Goal: Transaction & Acquisition: Obtain resource

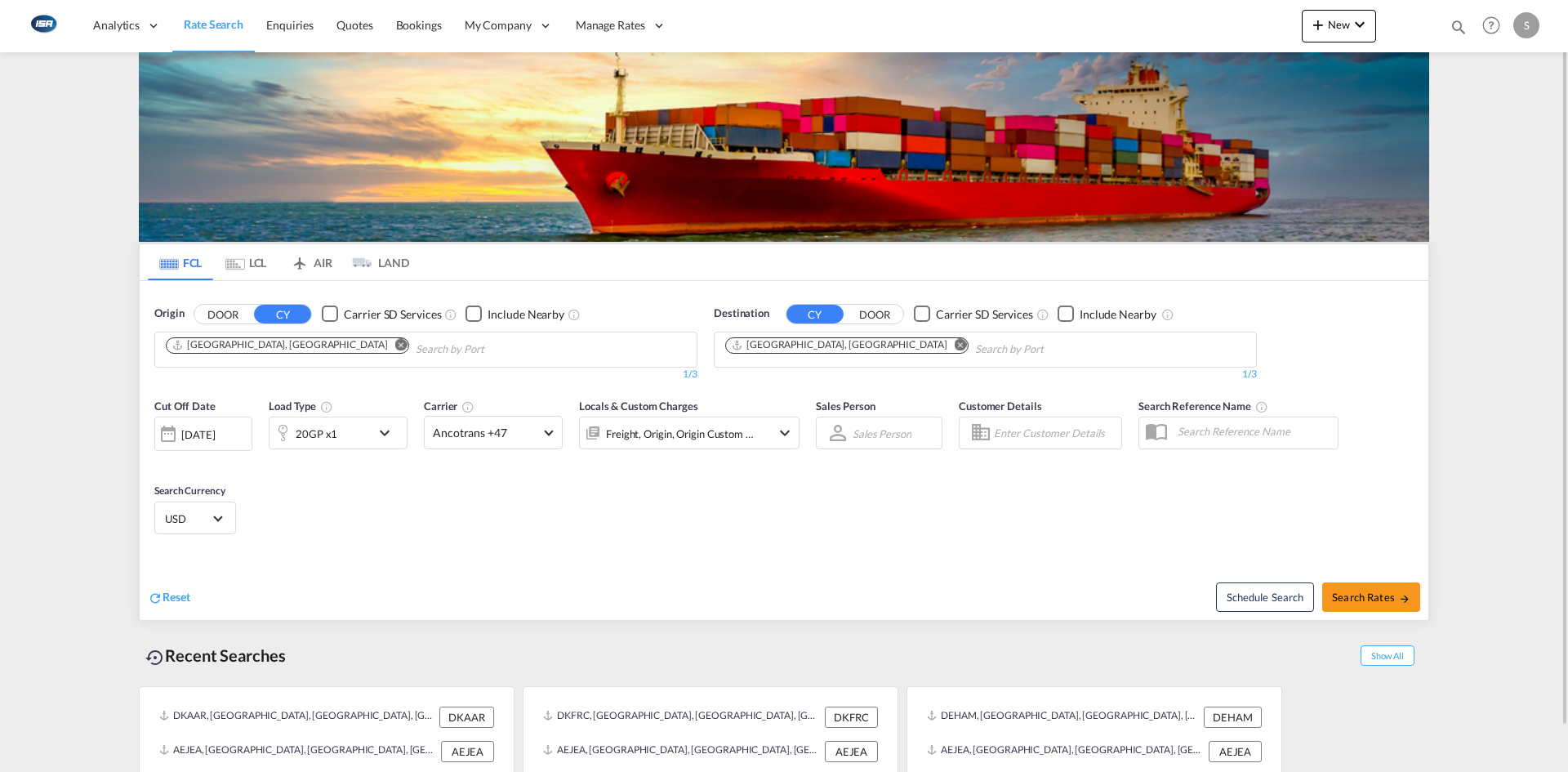
click at [252, 256] on md-tab-item "LCL" at bounding box center [246, 262] width 65 height 36
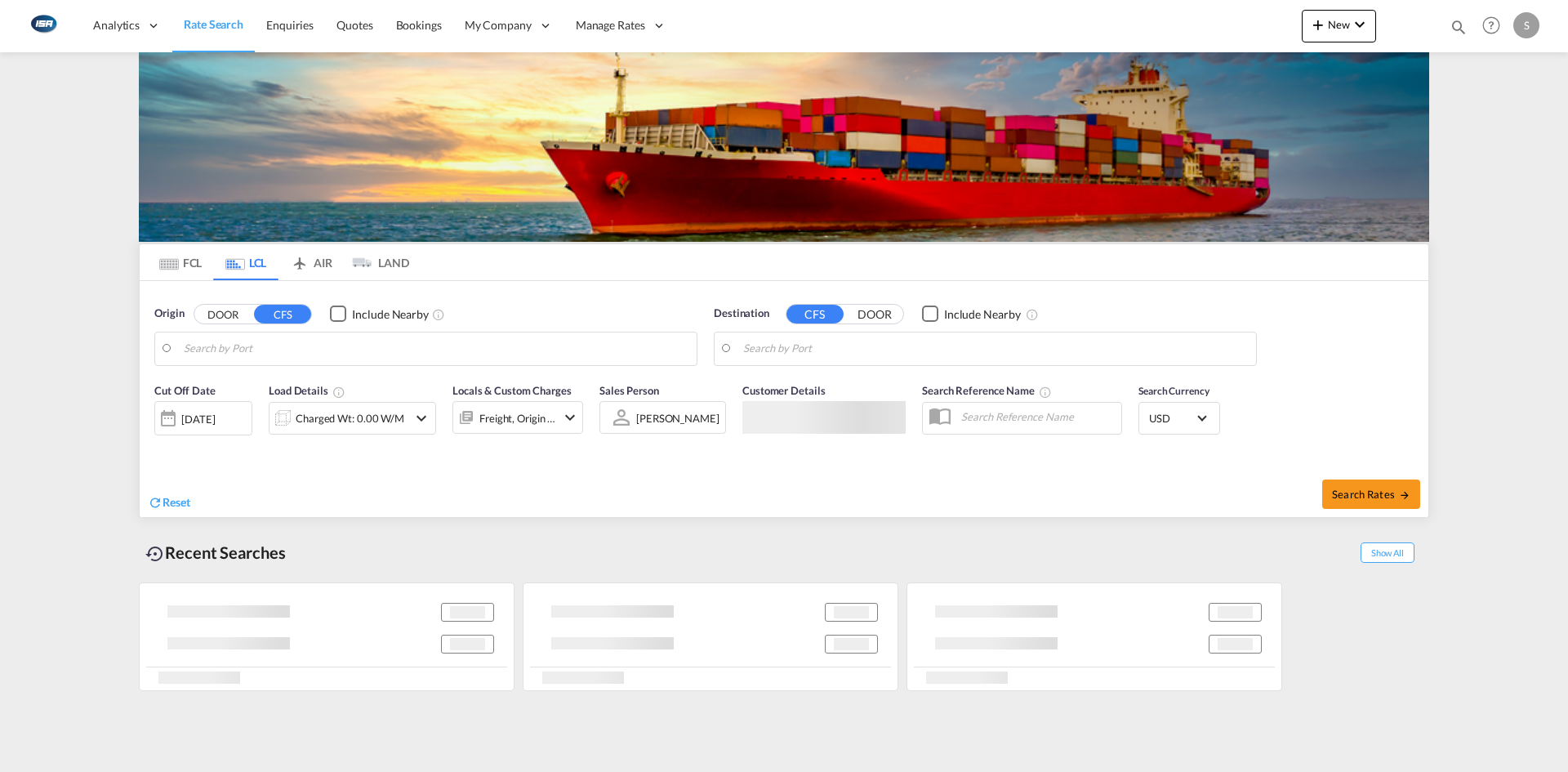
type input "DK-8700, Horsens"
type input "Mumbai (ex Bombay), INBOM"
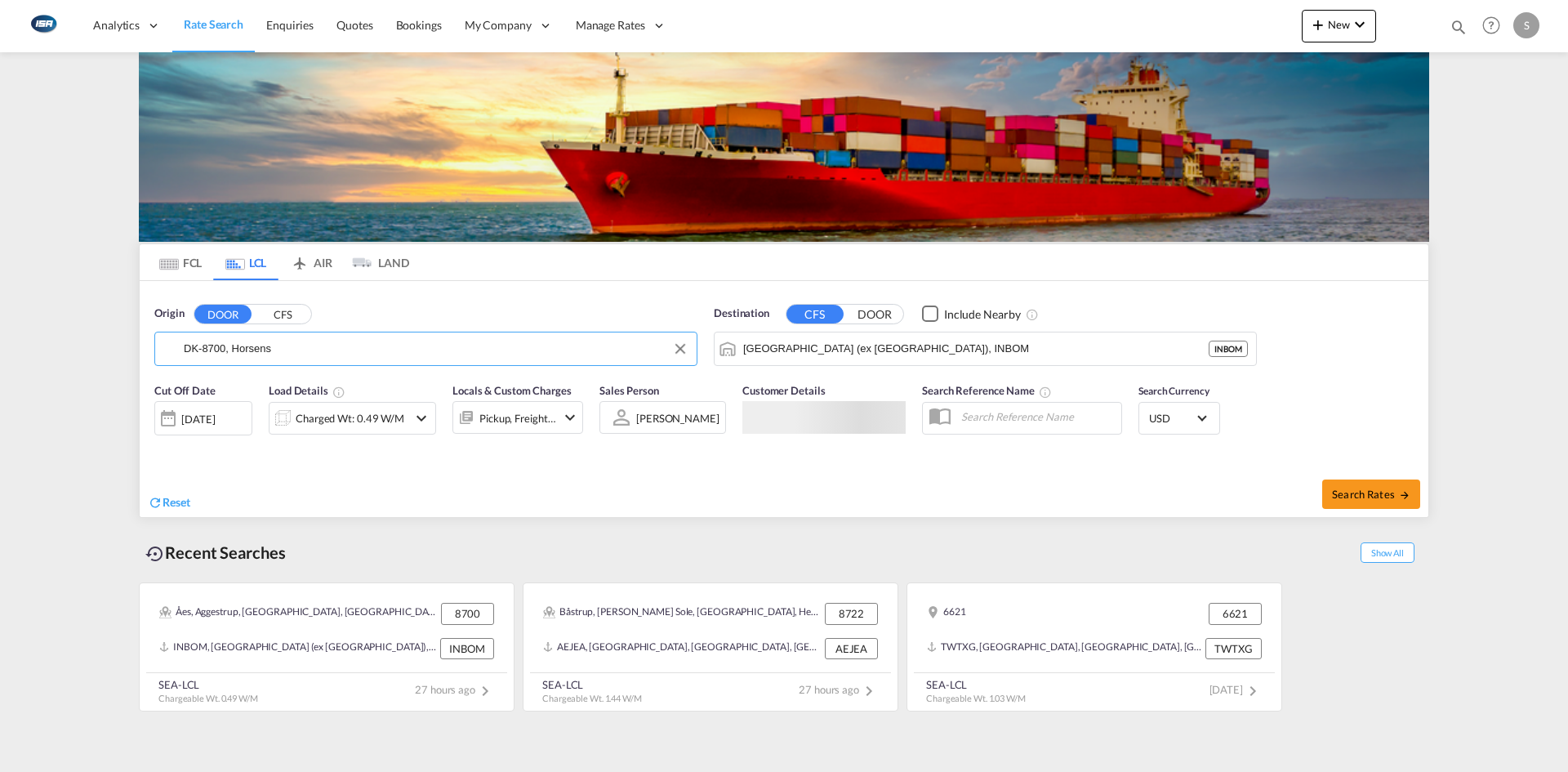
click at [226, 346] on input "DK-8700, Horsens" at bounding box center [436, 349] width 505 height 25
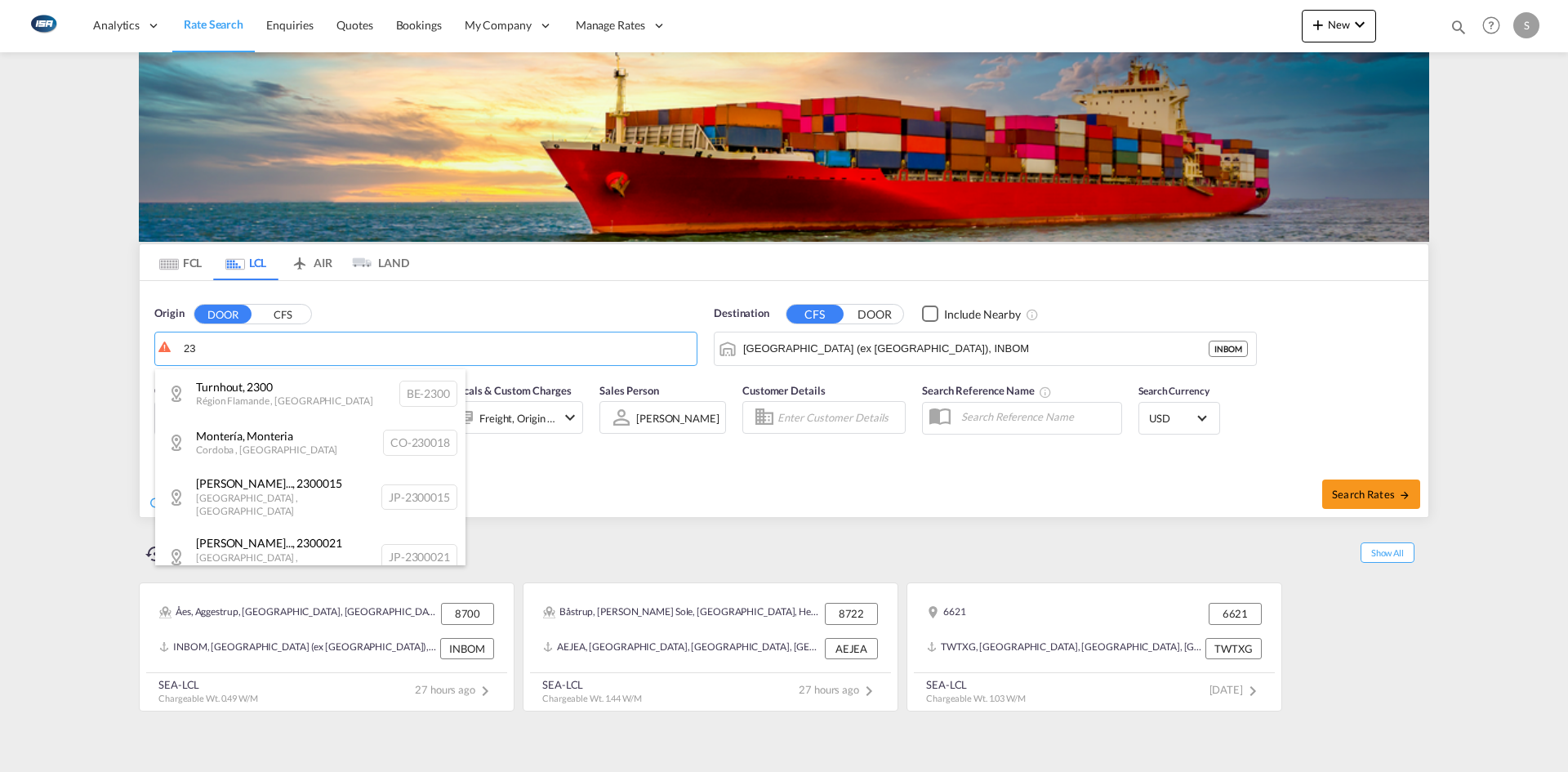
type input "2"
type input "c"
type input "ø"
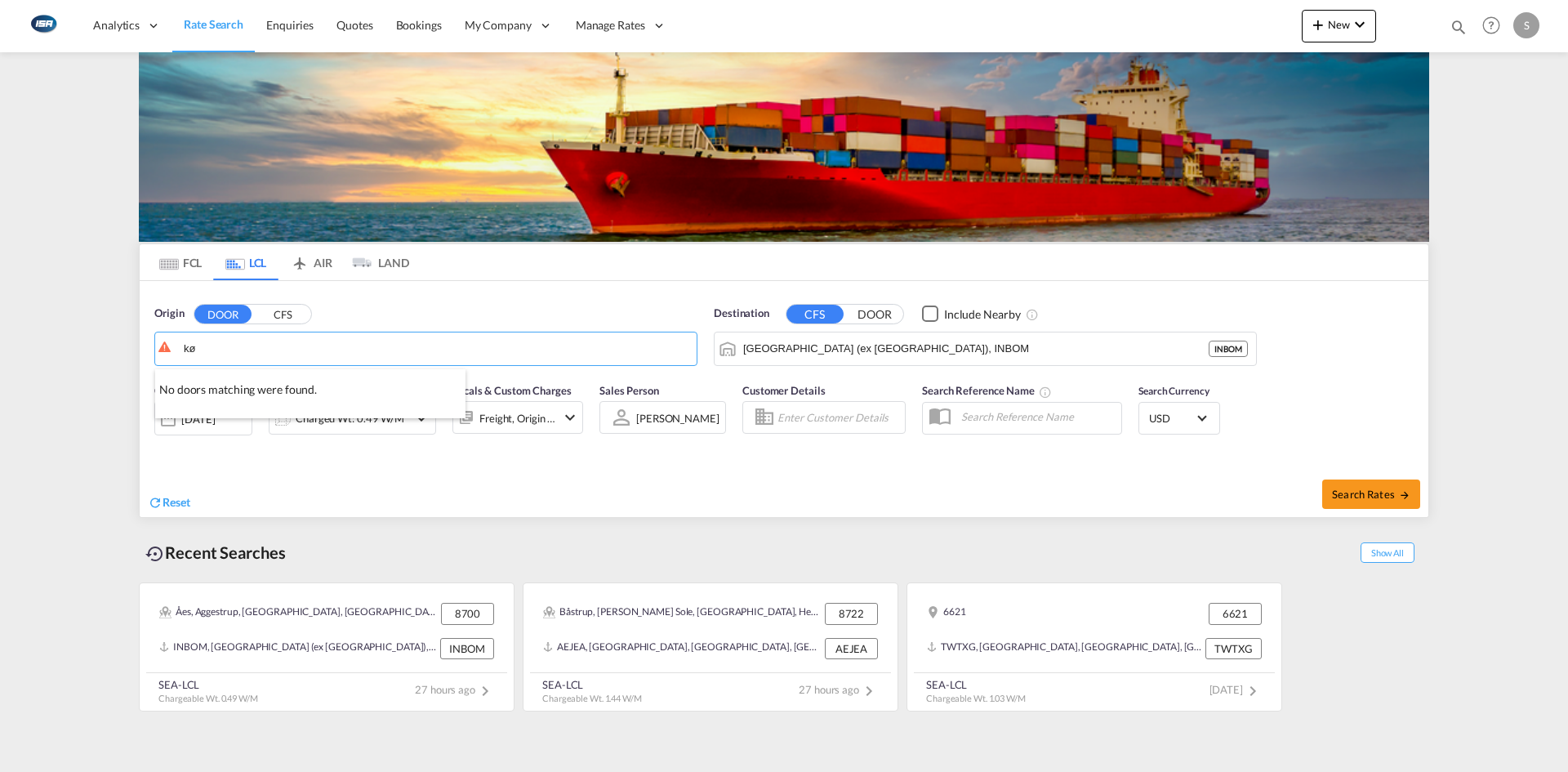
type input "k"
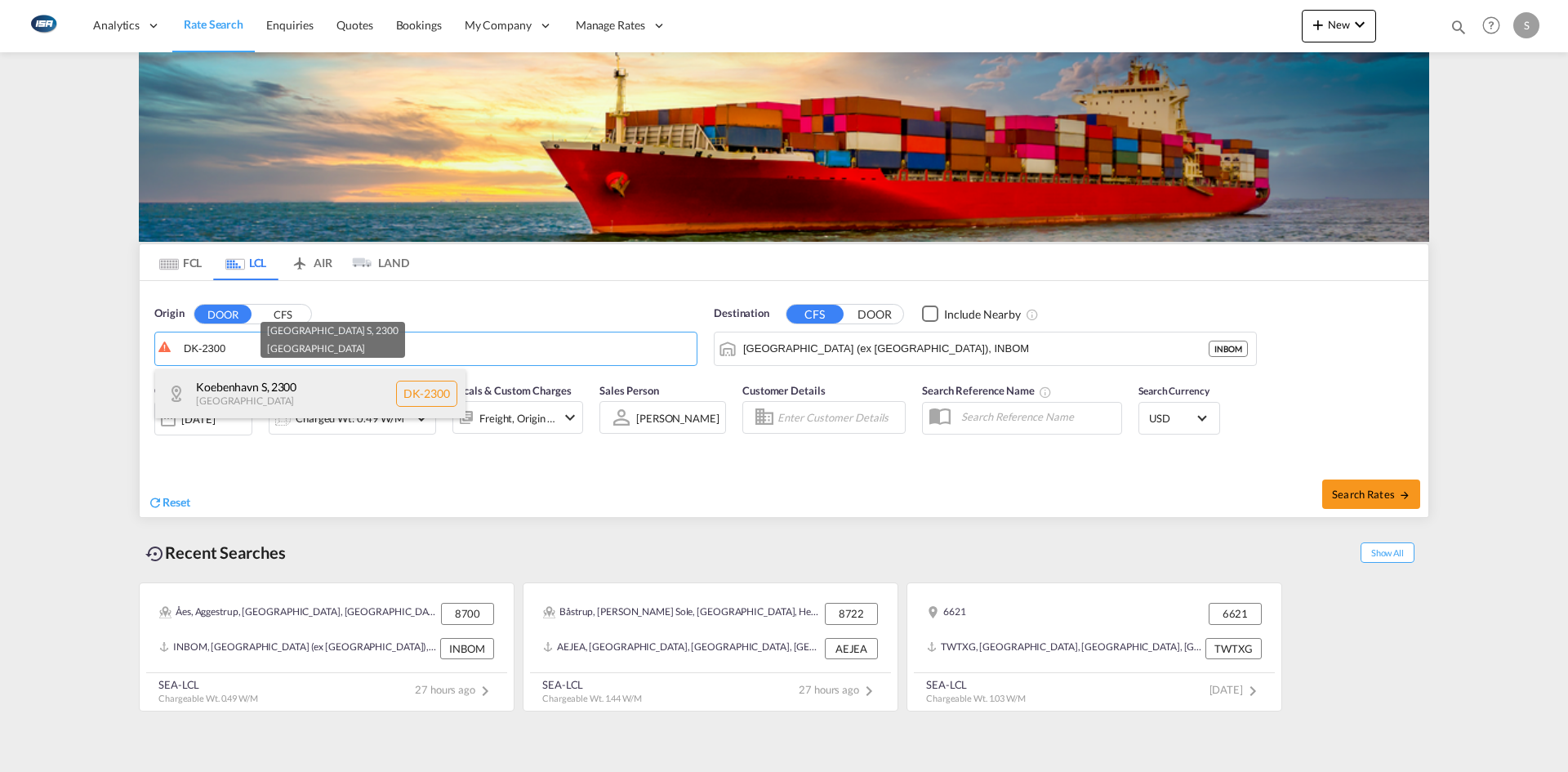
click at [347, 390] on div "Koebenhavn S , 2300 Denmark DK-2300" at bounding box center [310, 394] width 310 height 49
type input "DK-2300, Koebenhavn S"
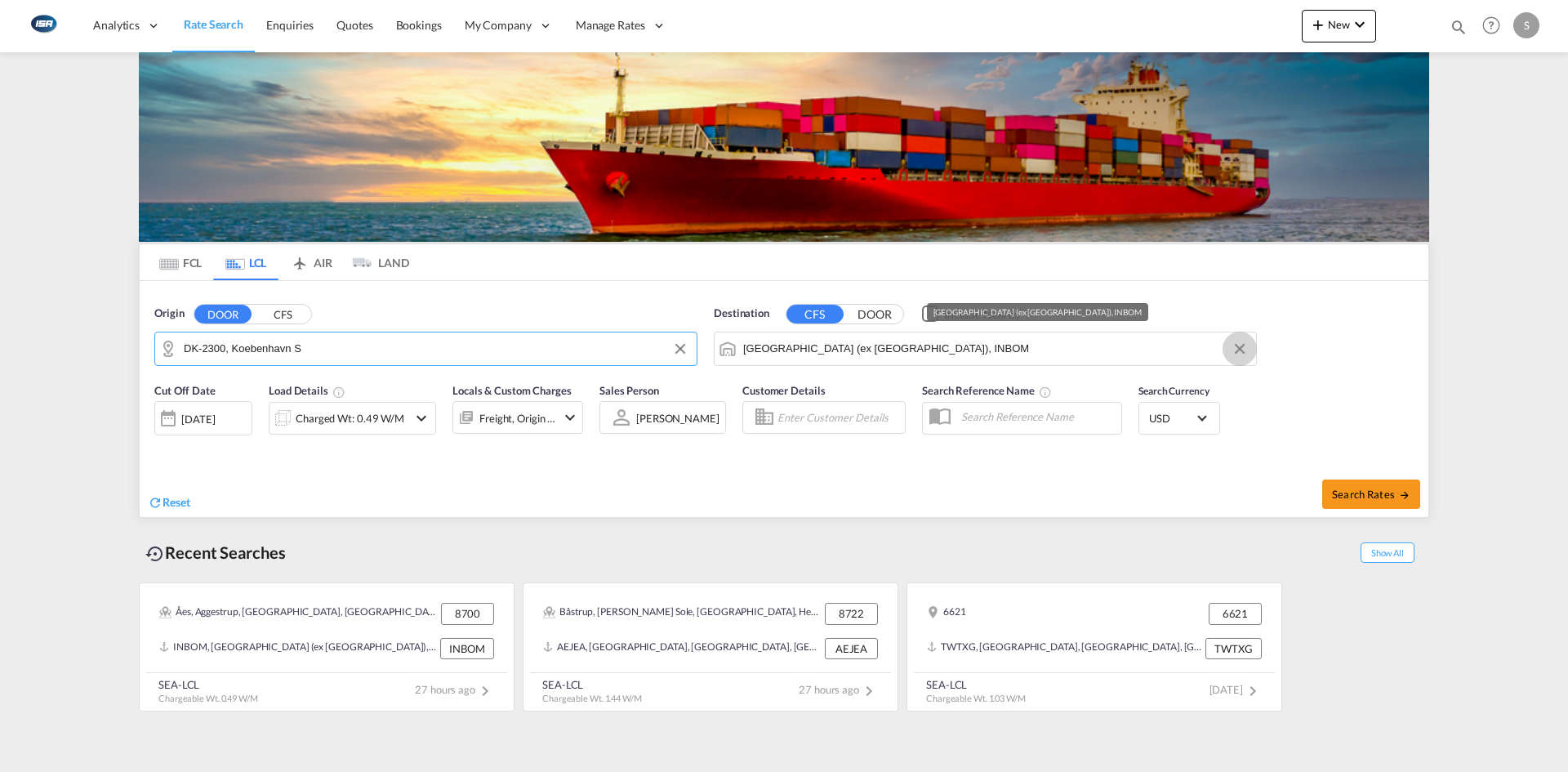
click at [1237, 354] on button "Clear Input" at bounding box center [1240, 349] width 25 height 25
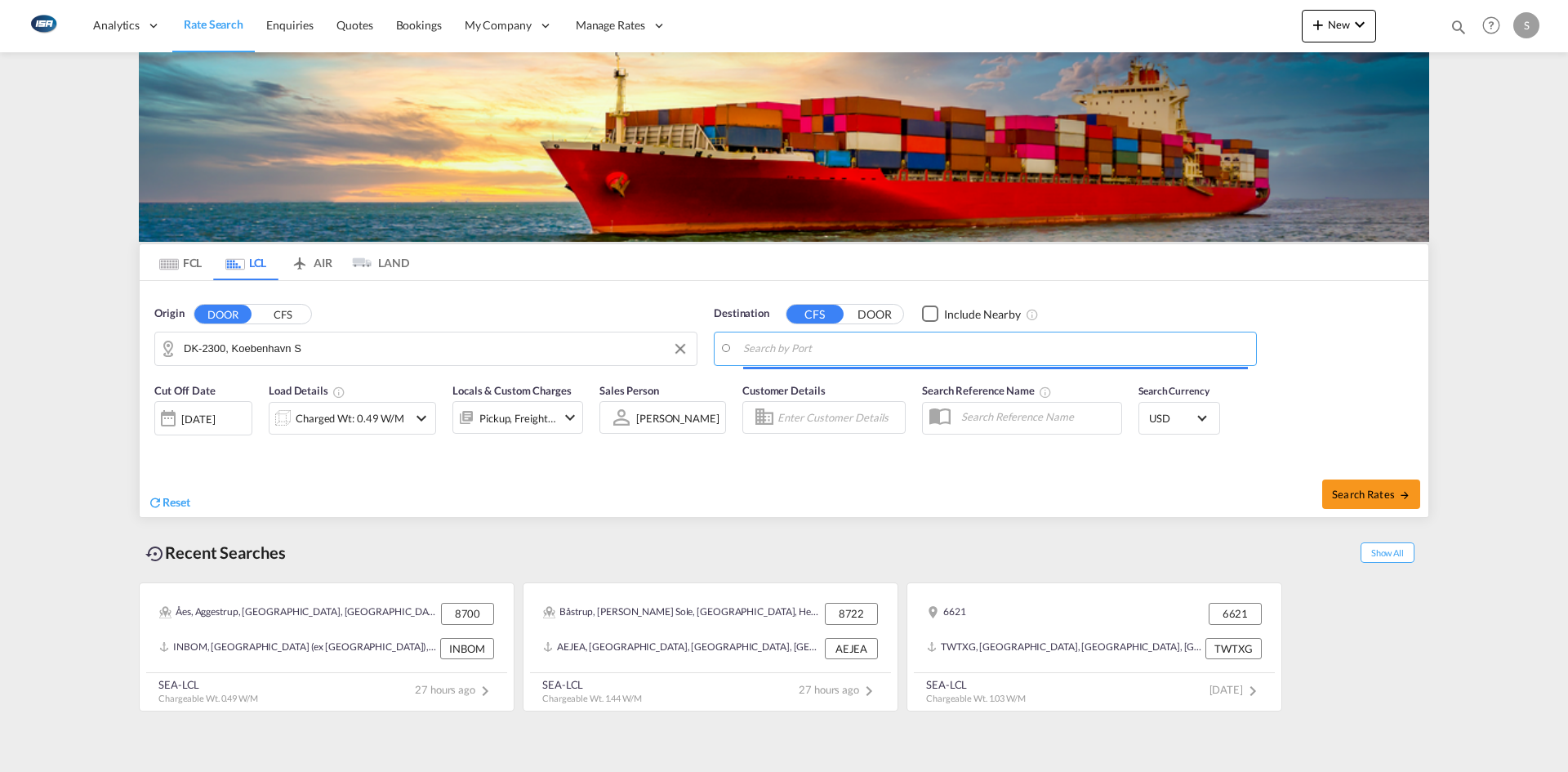
click at [831, 354] on input "Search by Port" at bounding box center [995, 349] width 505 height 25
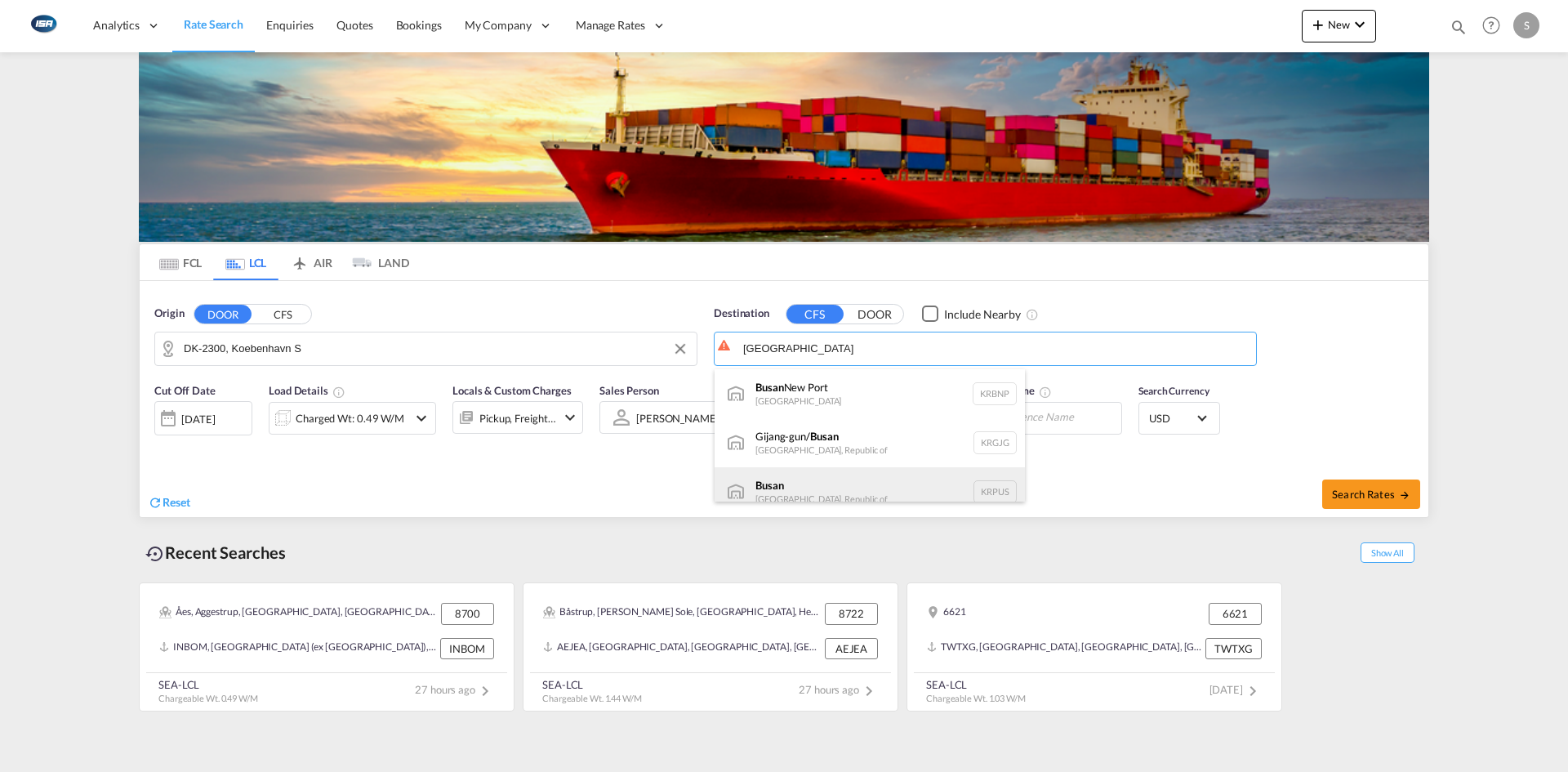
click at [863, 480] on div "Busan Korea, Republic of KRPUS" at bounding box center [869, 492] width 310 height 49
type input "Busan, KRPUS"
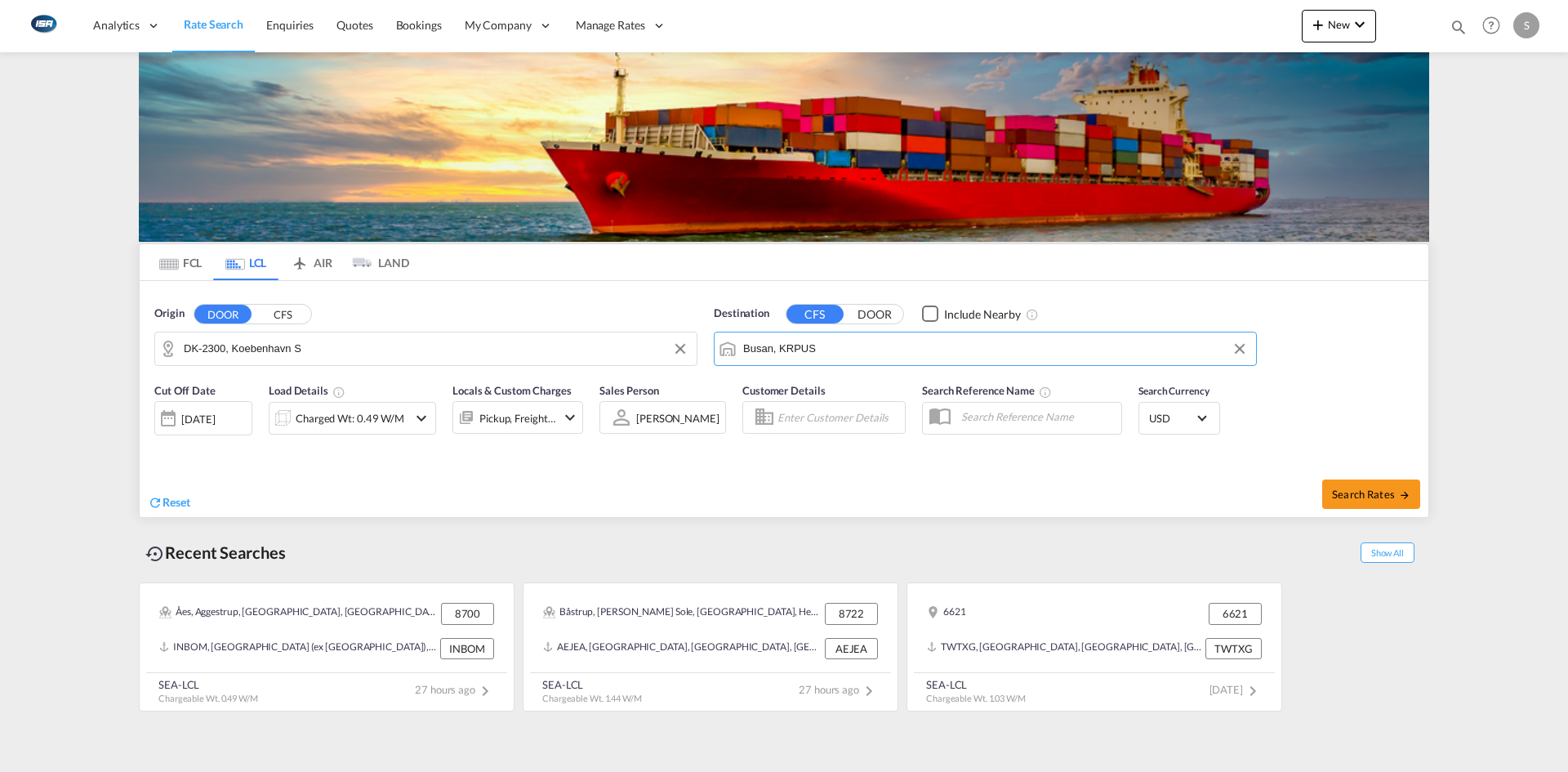
click at [420, 421] on md-icon "icon-chevron-down" at bounding box center [421, 418] width 20 height 20
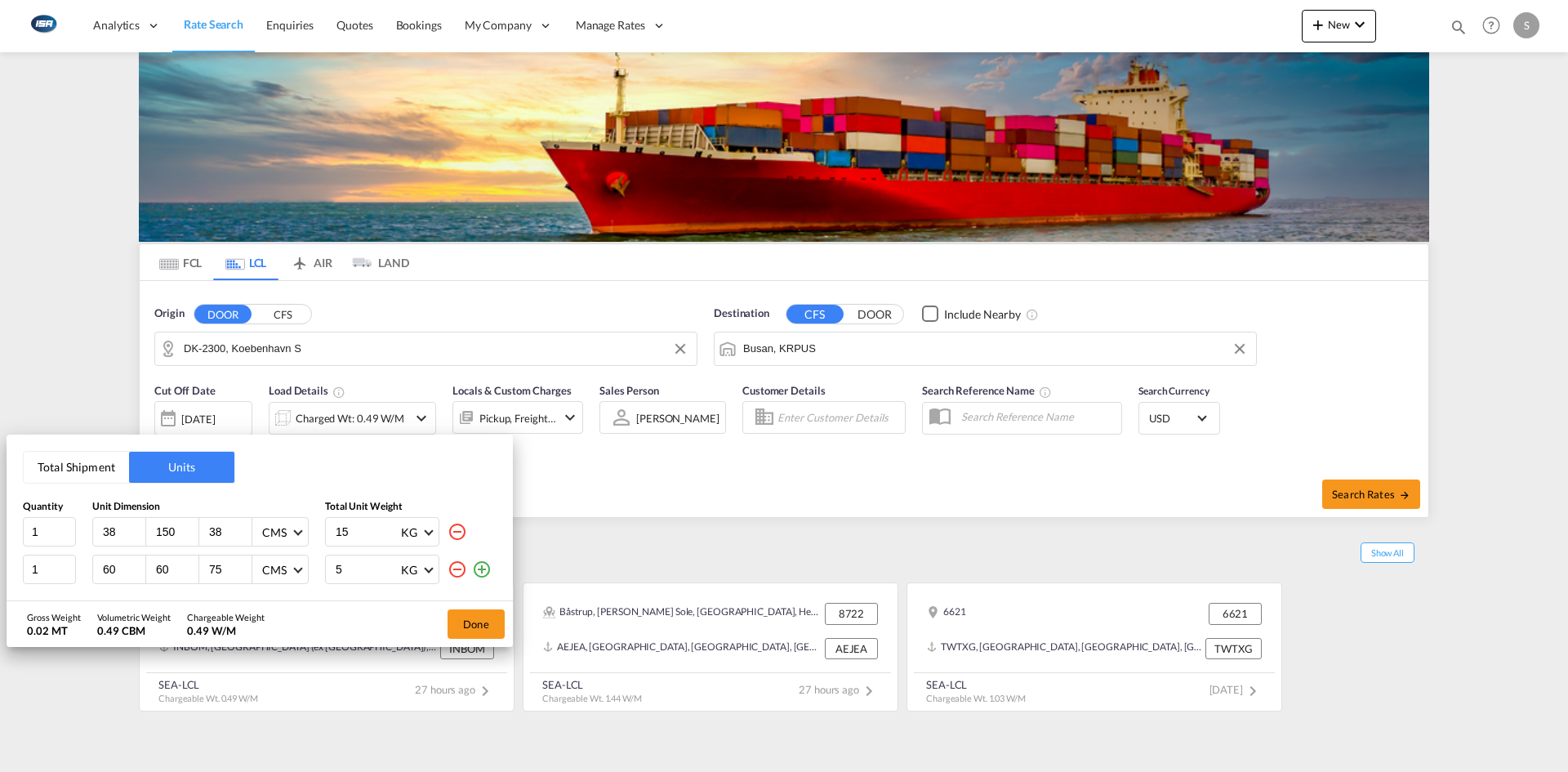
click at [462, 566] on md-icon "icon-minus-circle-outline" at bounding box center [457, 570] width 20 height 20
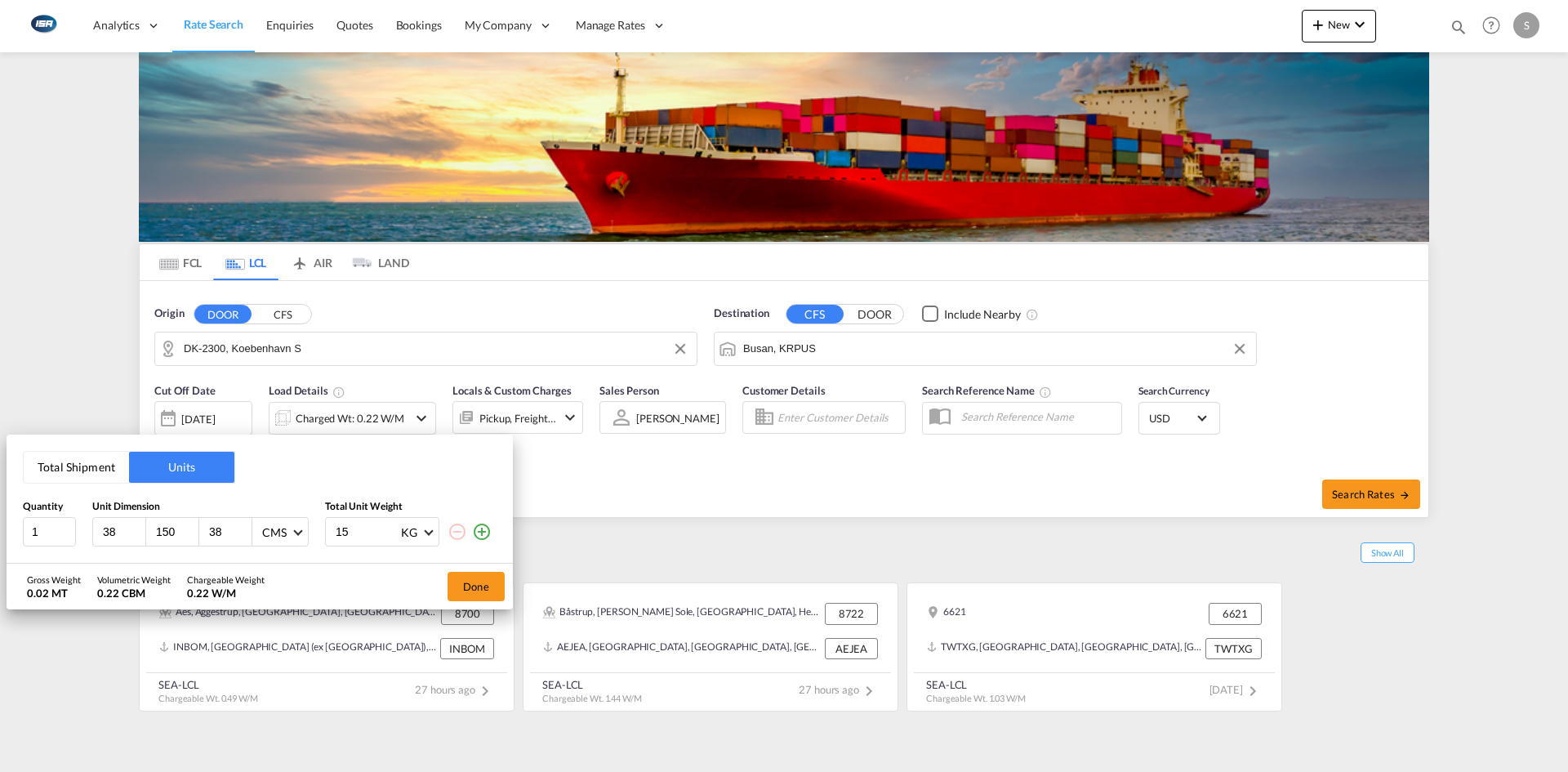
drag, startPoint x: 126, startPoint y: 528, endPoint x: 95, endPoint y: 530, distance: 31.1
click at [95, 530] on div "38" at bounding box center [119, 532] width 53 height 28
type input "120"
type input "100"
type input "85"
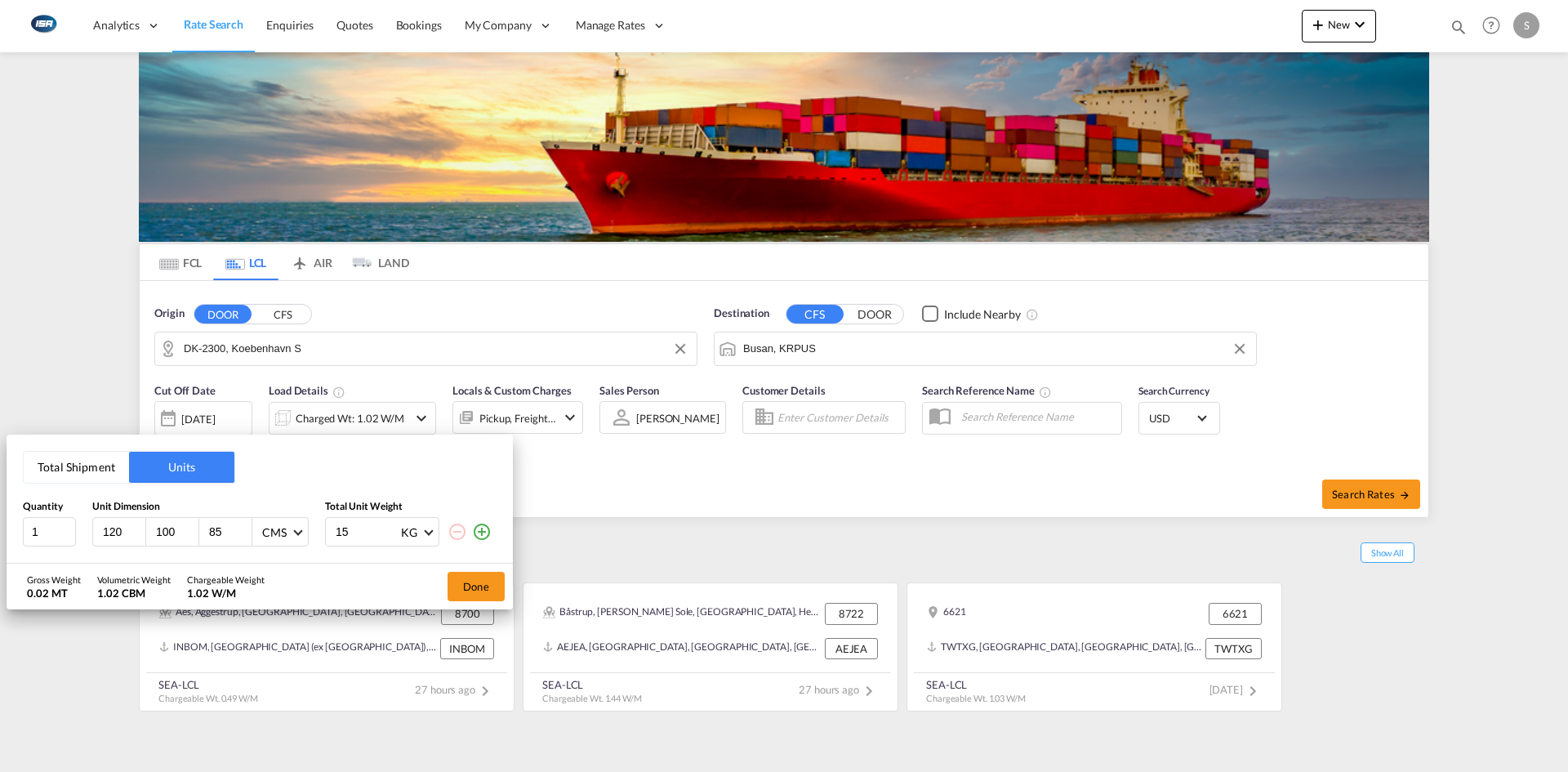
drag, startPoint x: 347, startPoint y: 532, endPoint x: 328, endPoint y: 531, distance: 19.0
click at [328, 531] on div "15 KG KG LB" at bounding box center [382, 532] width 115 height 29
type input "800"
click at [489, 584] on button "Done" at bounding box center [476, 587] width 57 height 29
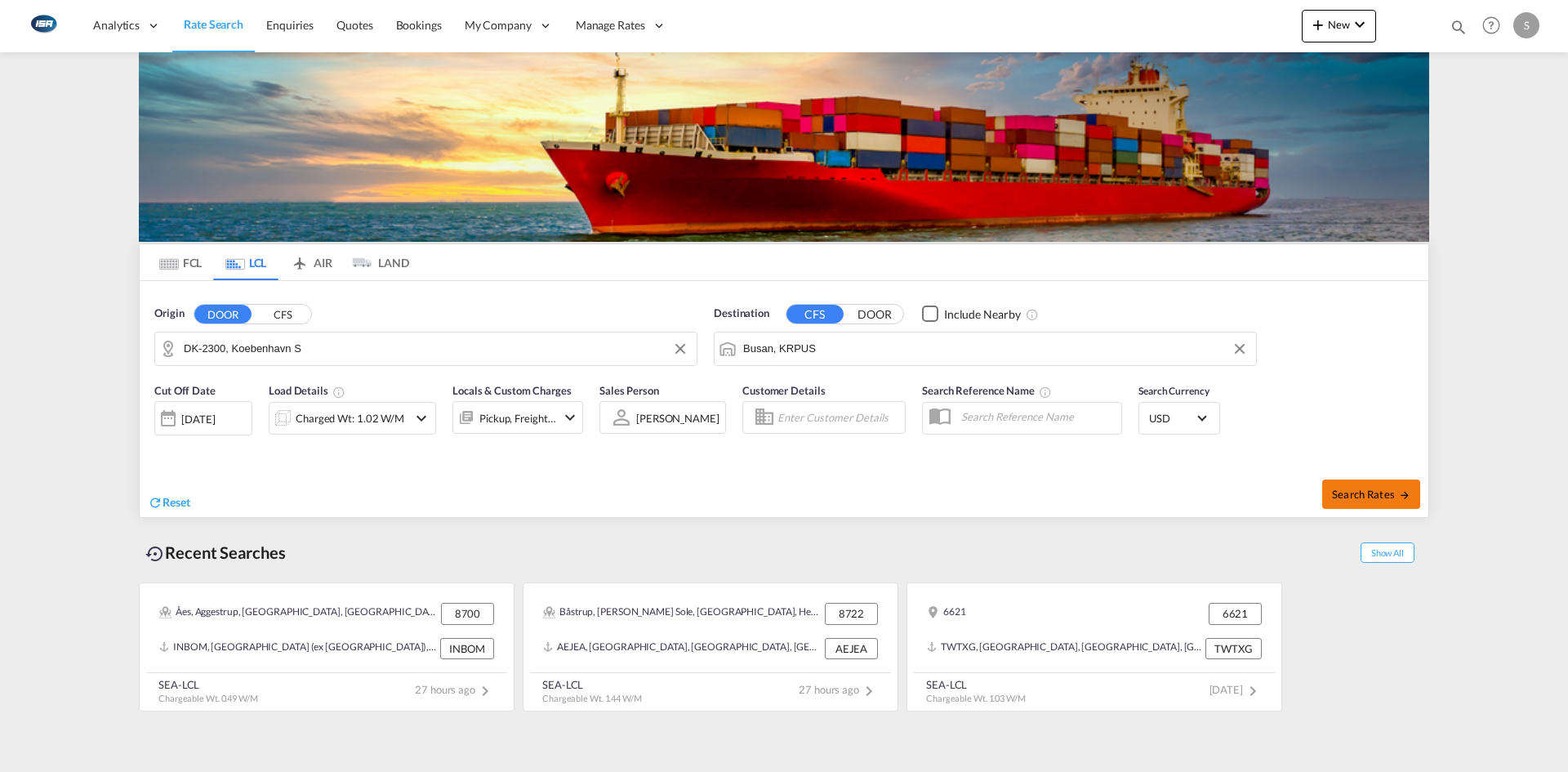
click at [1361, 494] on span "Search Rates" at bounding box center [1372, 494] width 79 height 13
type input "2300 to KRPUS / 24 Sep 2025"
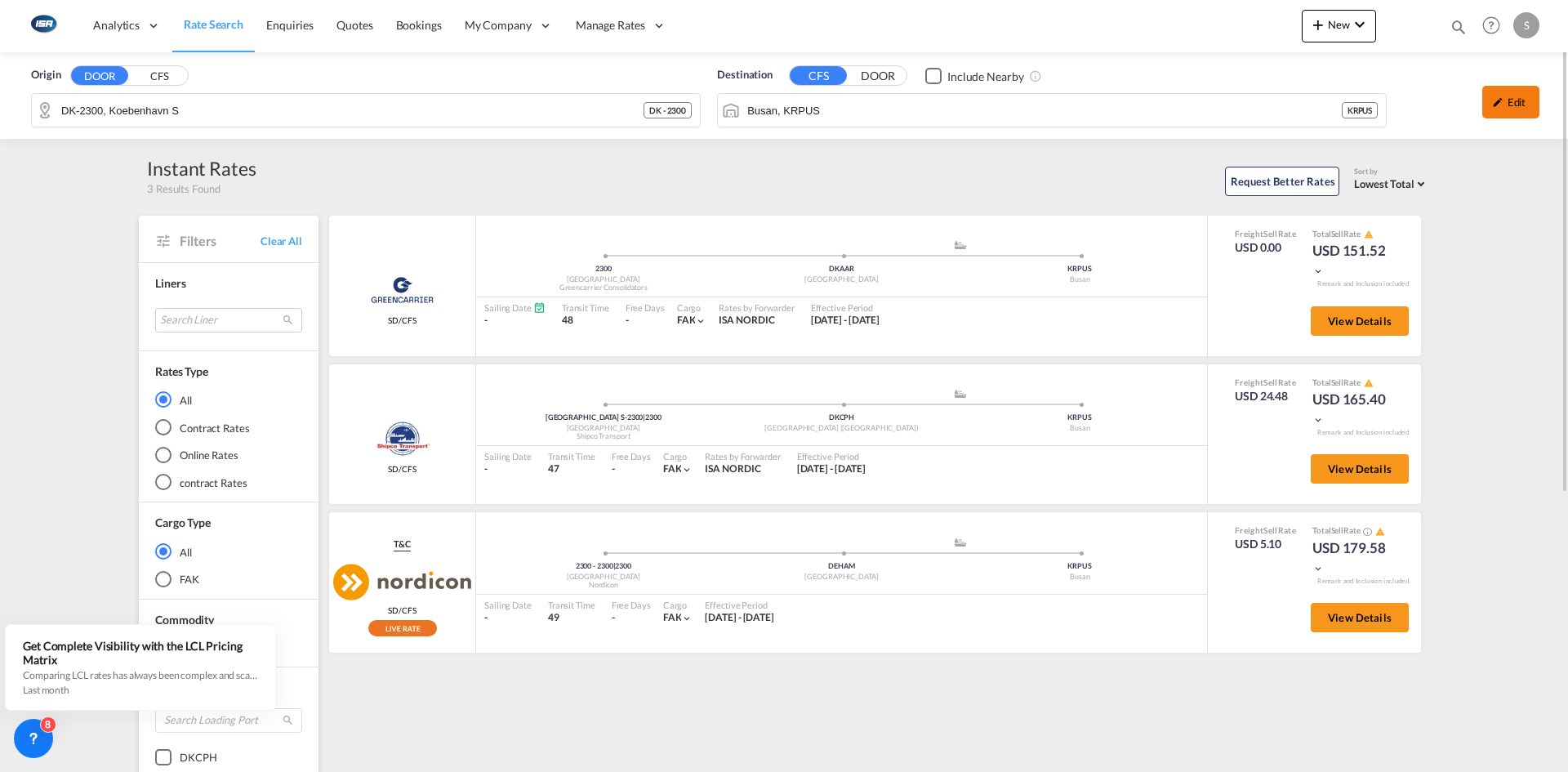
click at [1513, 90] on div "Edit" at bounding box center [1511, 102] width 57 height 33
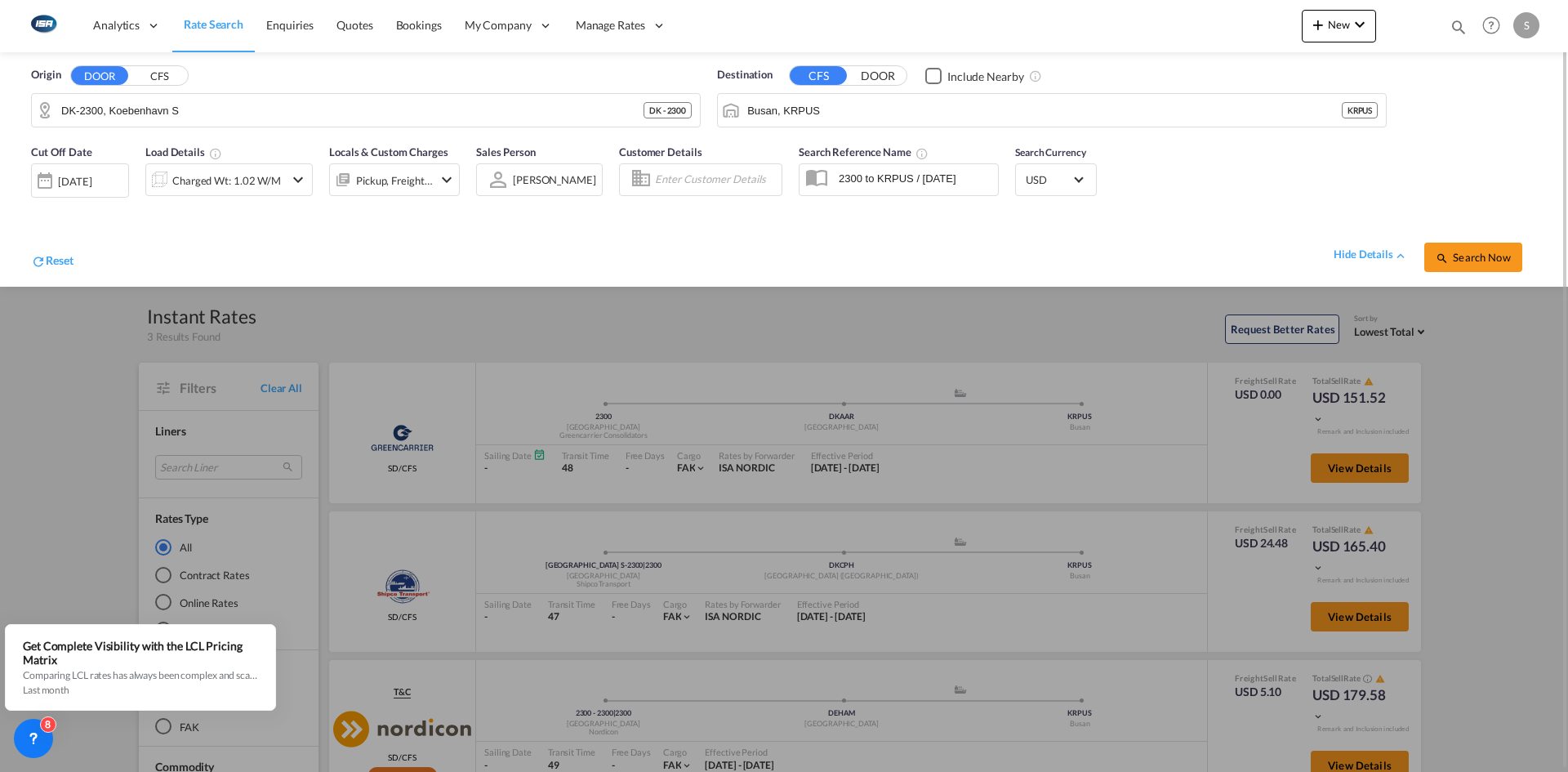
click at [293, 187] on md-icon "icon-chevron-down" at bounding box center [298, 180] width 20 height 20
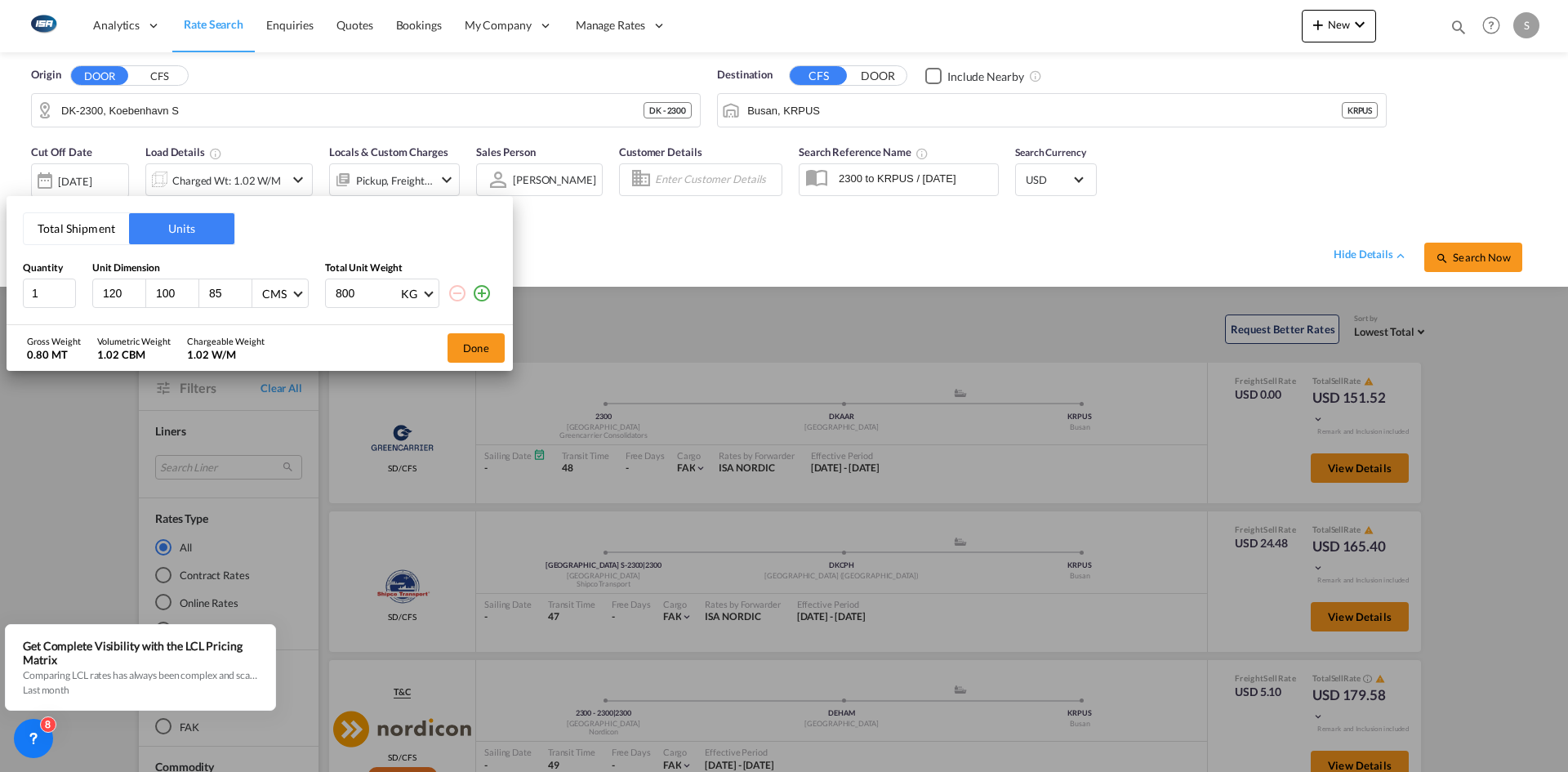
click at [484, 295] on md-icon "icon-plus-circle-outline" at bounding box center [482, 293] width 20 height 20
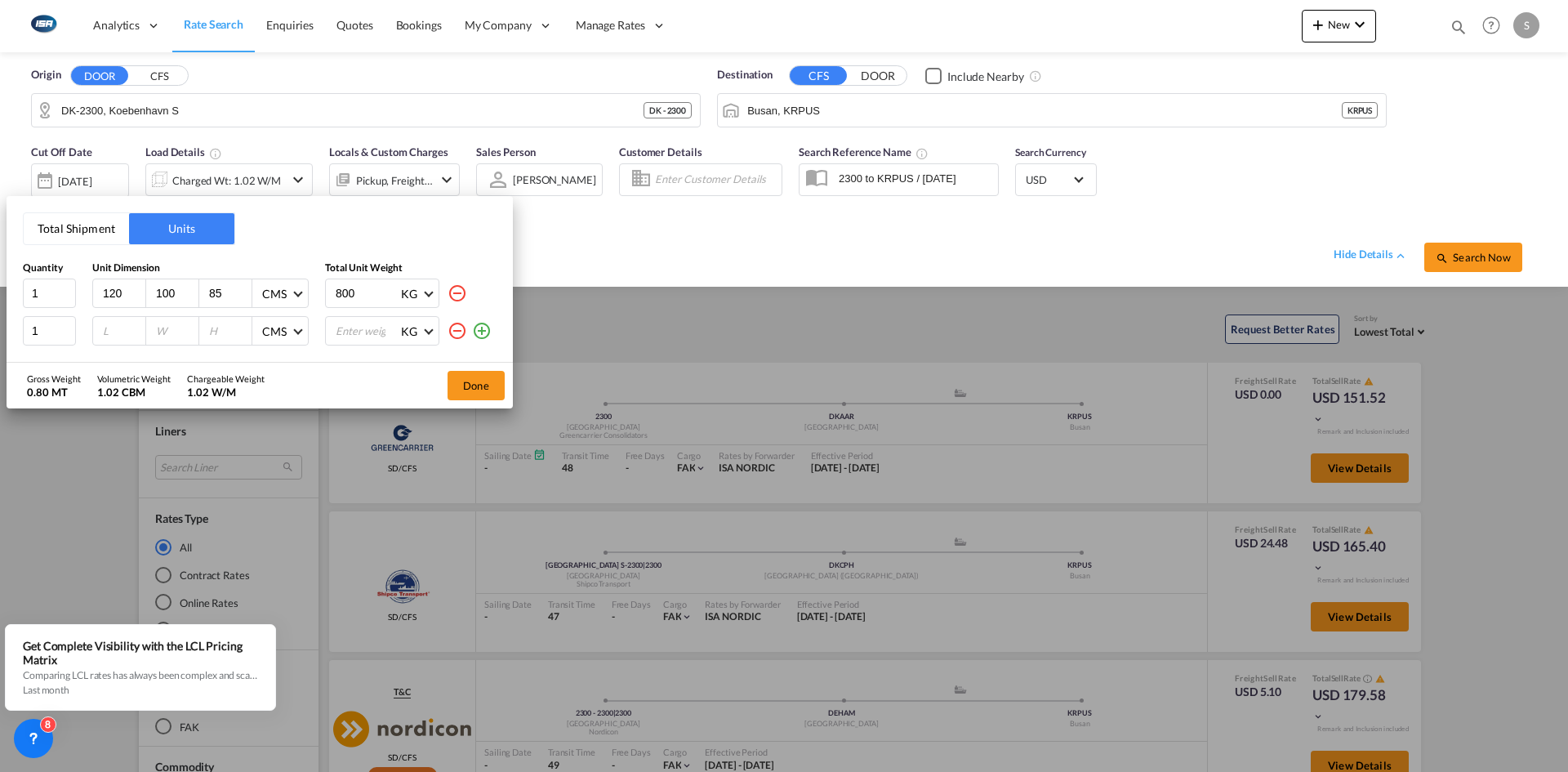
click at [119, 327] on input "number" at bounding box center [124, 331] width 44 height 15
drag, startPoint x: 40, startPoint y: 332, endPoint x: 20, endPoint y: 336, distance: 20.4
click at [20, 336] on div "Total Shipment Units Quantity Unit Dimension Total Unit Weight 1 120 100 85 CMS…" at bounding box center [259, 279] width 507 height 167
type input "5"
click at [106, 330] on input "number" at bounding box center [124, 331] width 44 height 15
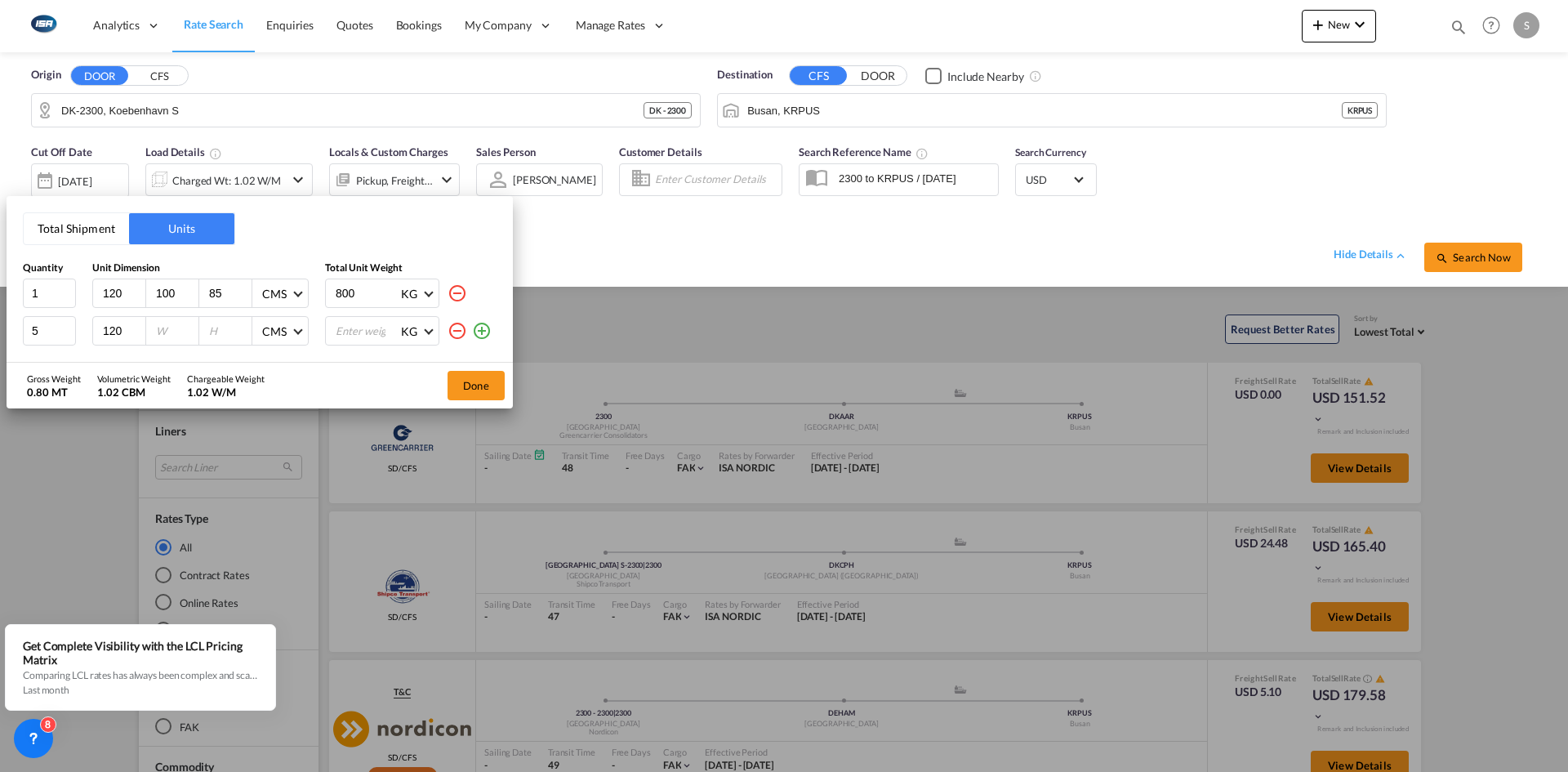
type input "120"
type input "100"
type input "85"
click at [349, 326] on input "number" at bounding box center [367, 331] width 65 height 28
type input "4000"
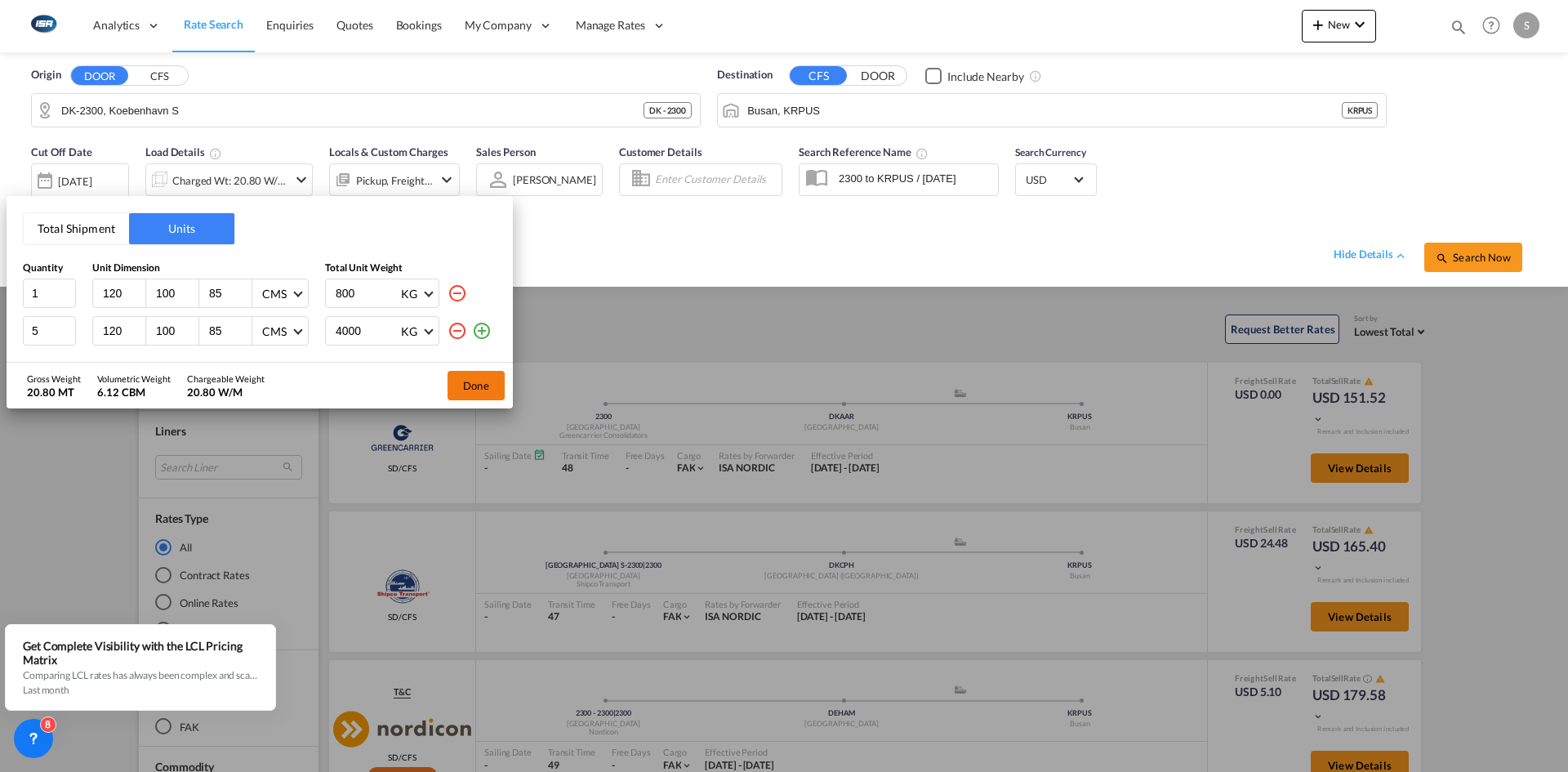
click at [480, 384] on button "Done" at bounding box center [476, 386] width 57 height 29
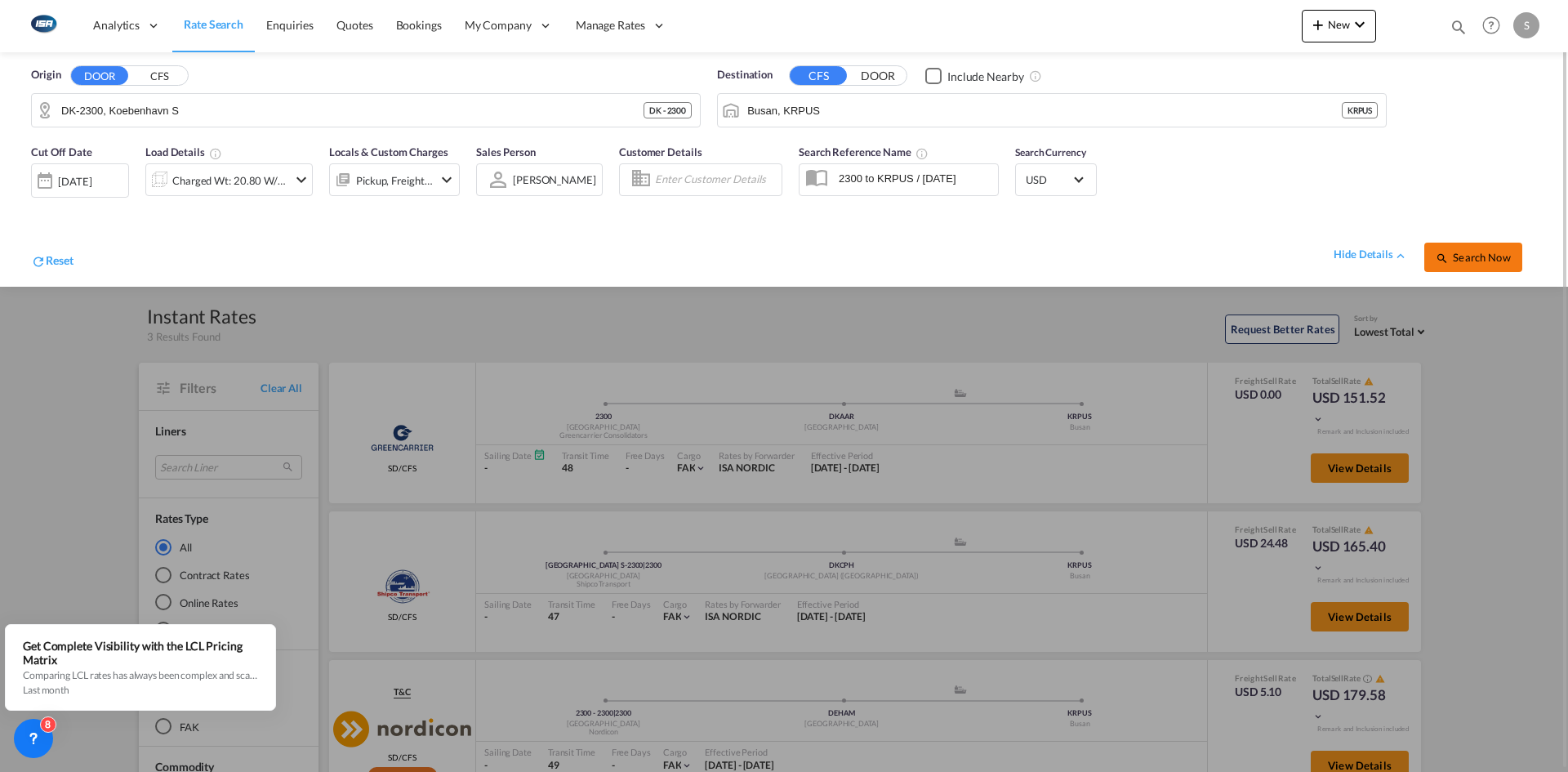
click at [1464, 263] on span "Search Now" at bounding box center [1472, 257] width 74 height 13
